Goal: Task Accomplishment & Management: Complete application form

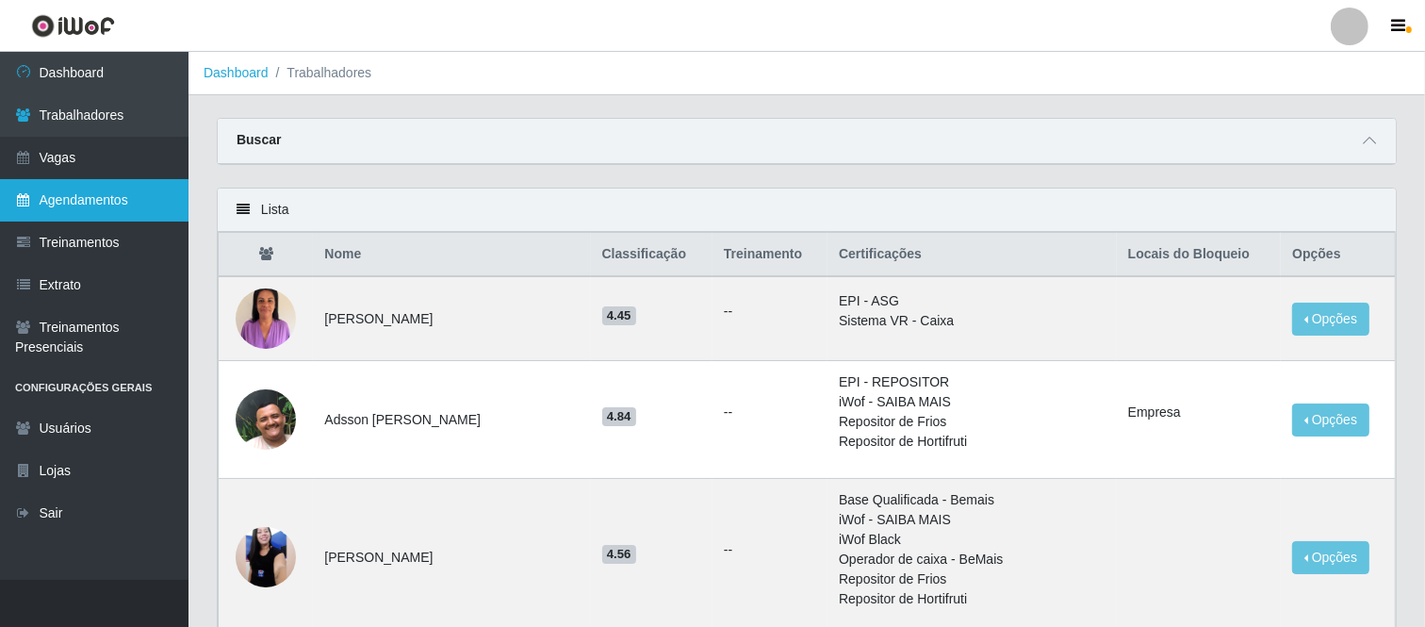
click at [107, 196] on link "Agendamentos" at bounding box center [94, 200] width 188 height 42
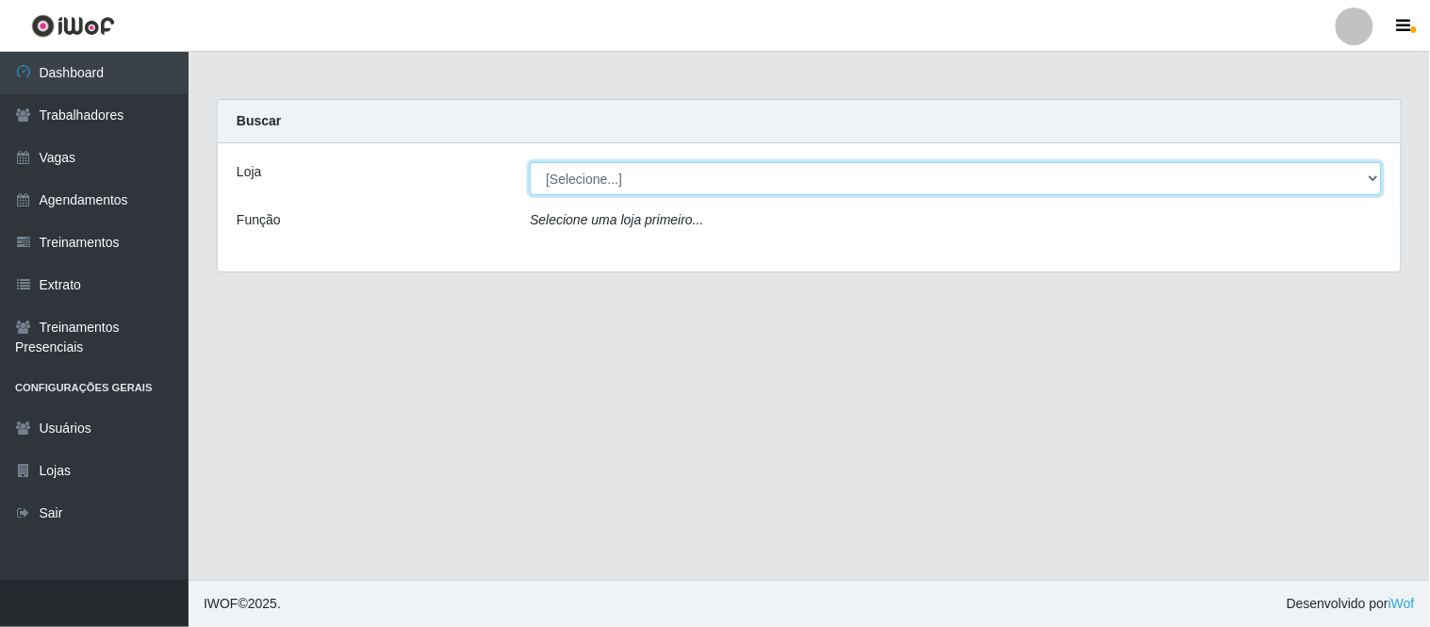
click at [610, 183] on select "[Selecione...] Carnes & Cortes" at bounding box center [956, 178] width 852 height 33
select select "433"
click at [530, 162] on select "[Selecione...] Carnes & Cortes" at bounding box center [956, 178] width 852 height 33
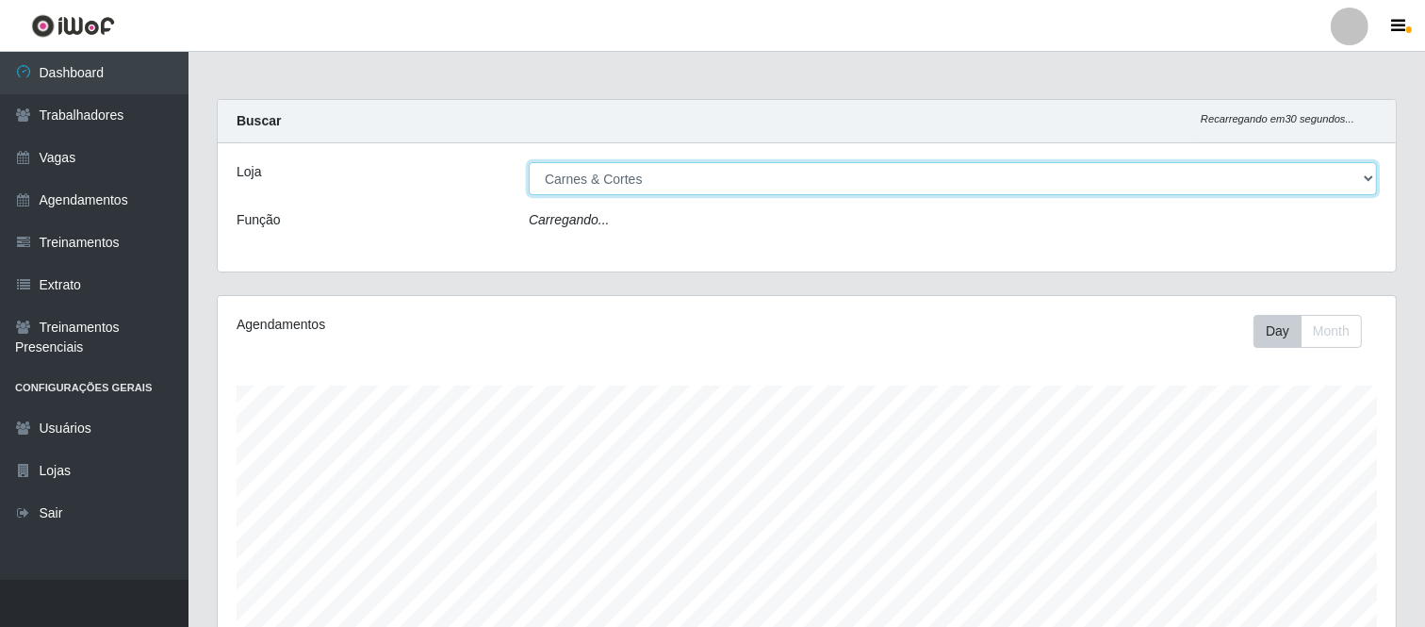
scroll to position [390, 1178]
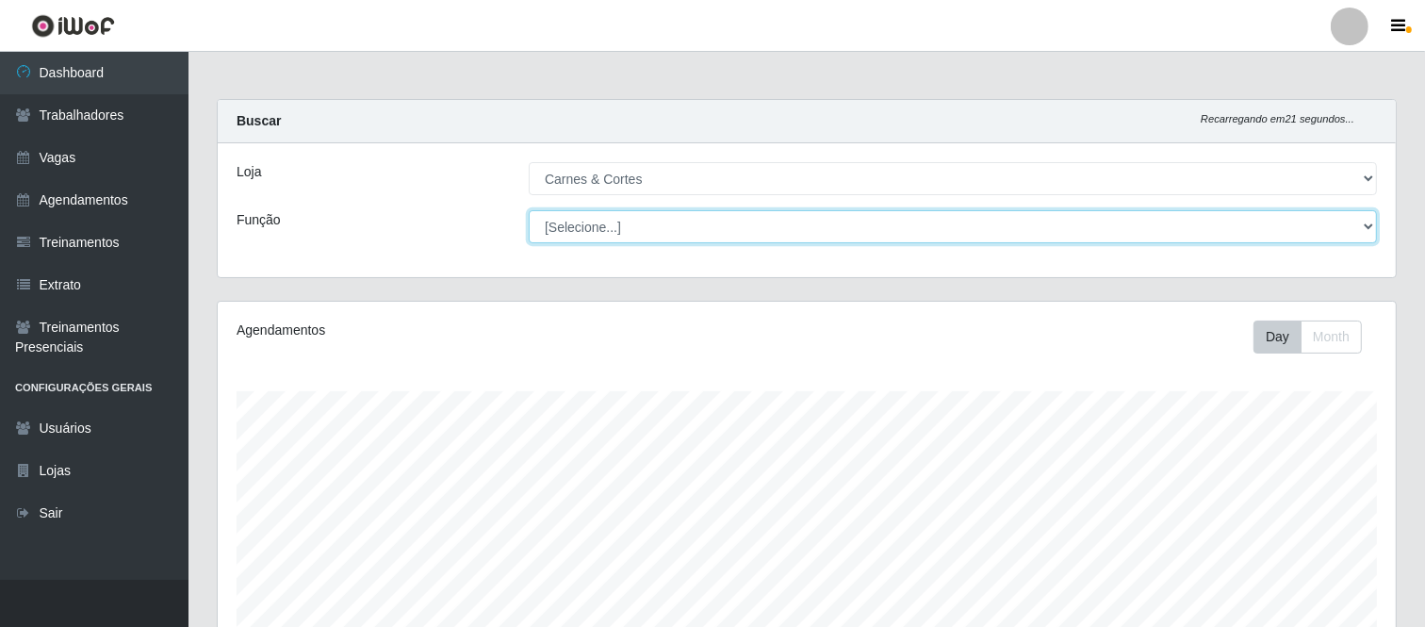
click at [598, 221] on select "[Selecione...] ASG ASG + ASG ++ Balconista de Açougue Balconista de Açougue + B…" at bounding box center [953, 226] width 848 height 33
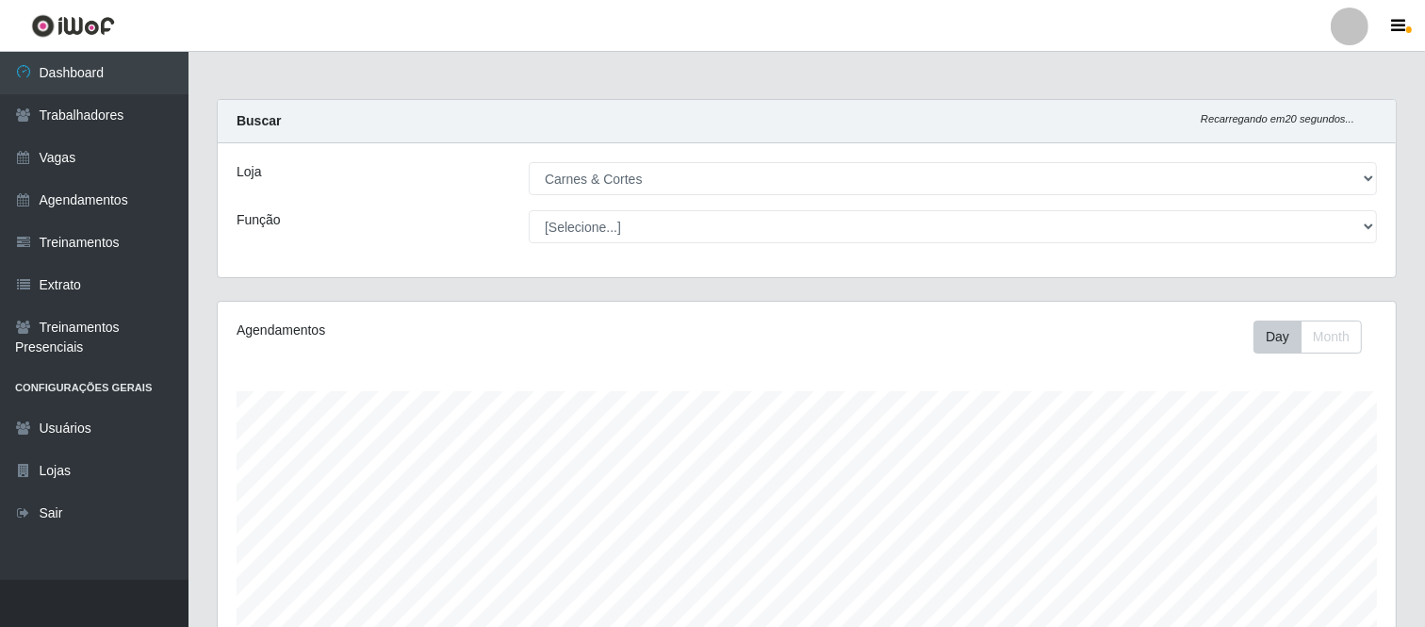
click at [433, 223] on div "Função" at bounding box center [368, 226] width 292 height 33
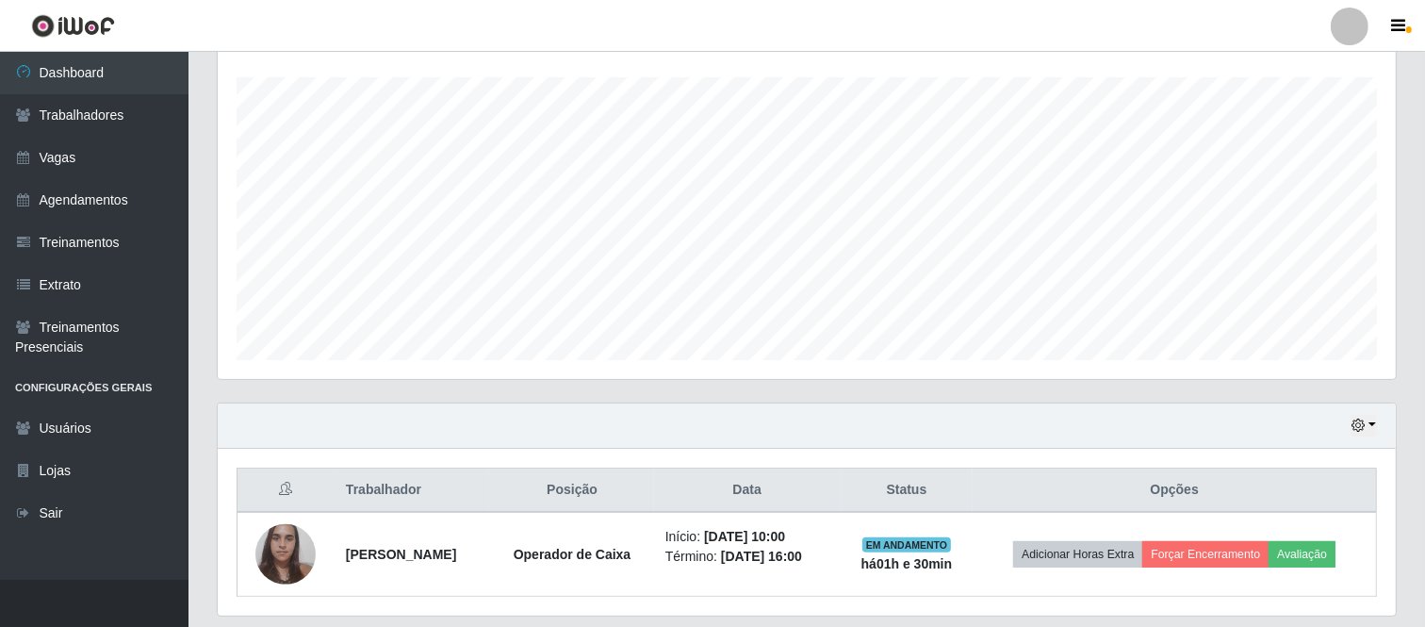
scroll to position [372, 0]
